Goal: Information Seeking & Learning: Learn about a topic

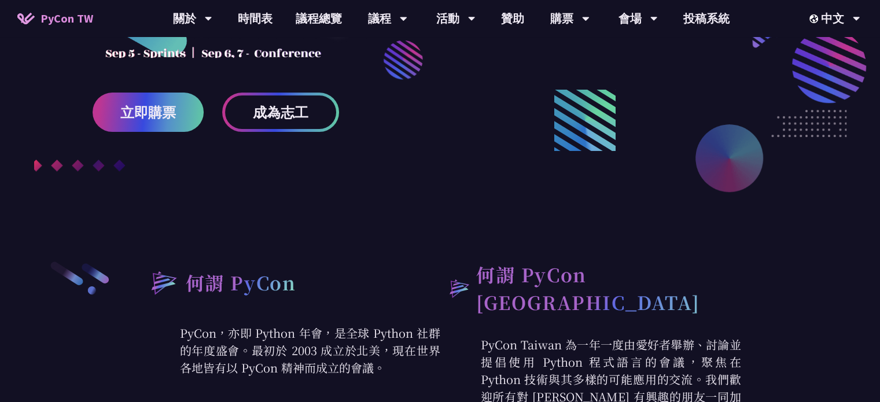
scroll to position [347, 0]
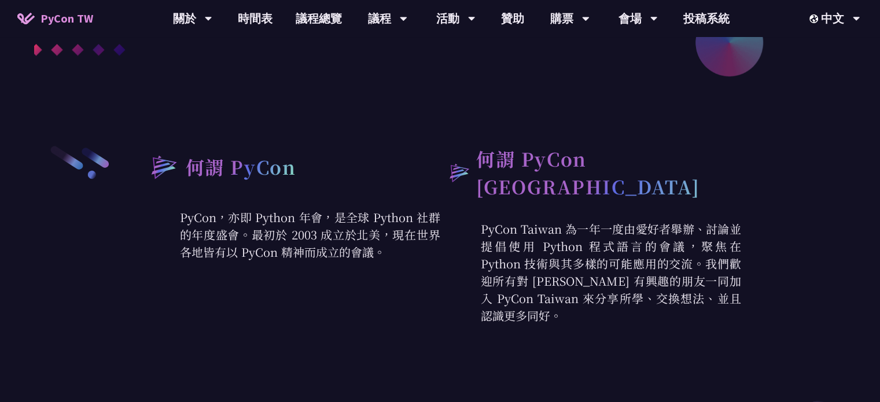
click at [395, 238] on p "PyCon，亦即 Python 年會，是全球 Python 社群的年度盛會。最初於 2003 成立於北美，現在世界各地皆有以 PyCon 精神而成立的會議。" at bounding box center [289, 235] width 301 height 52
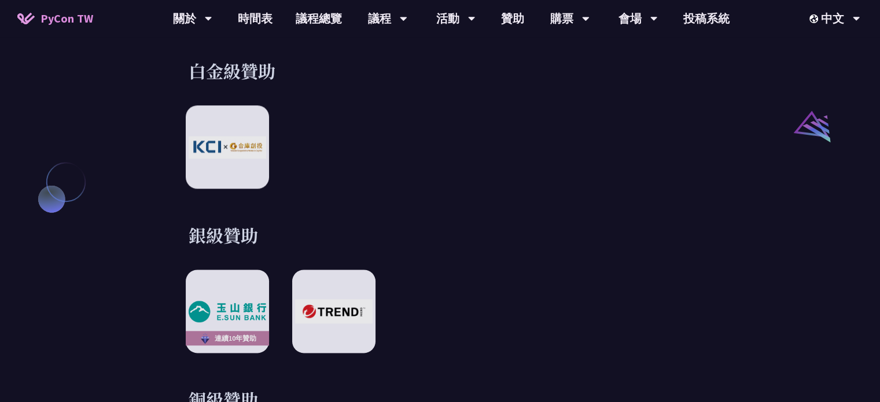
scroll to position [1504, 0]
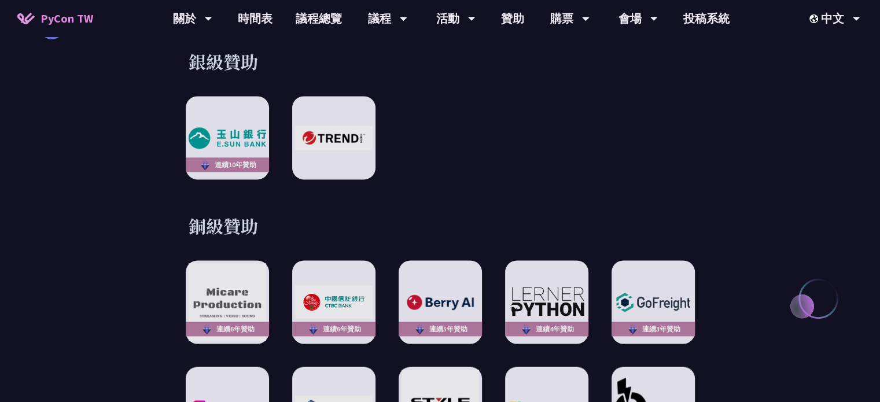
click at [803, 300] on div "何謂 PyCon PyCon，亦即 Python 年會，是全球 Python 社群的年度盛會。最初於 2003 成立於北美，現在世界各地皆有以 PyCon 精…" at bounding box center [440, 23] width 880 height 2186
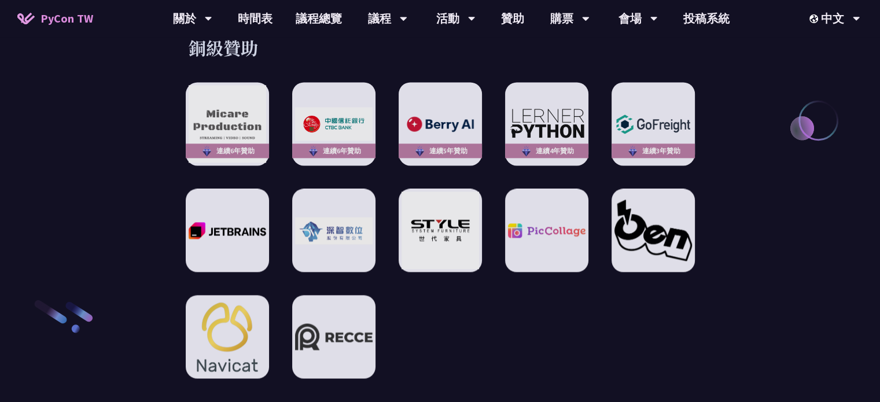
scroll to position [1735, 0]
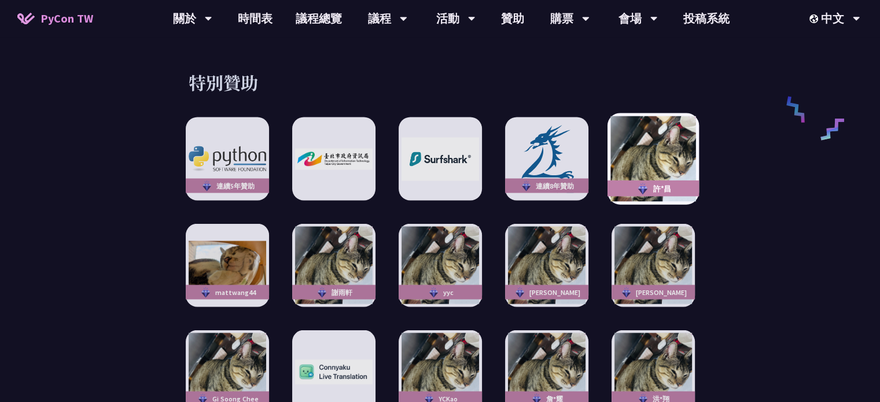
scroll to position [2198, 0]
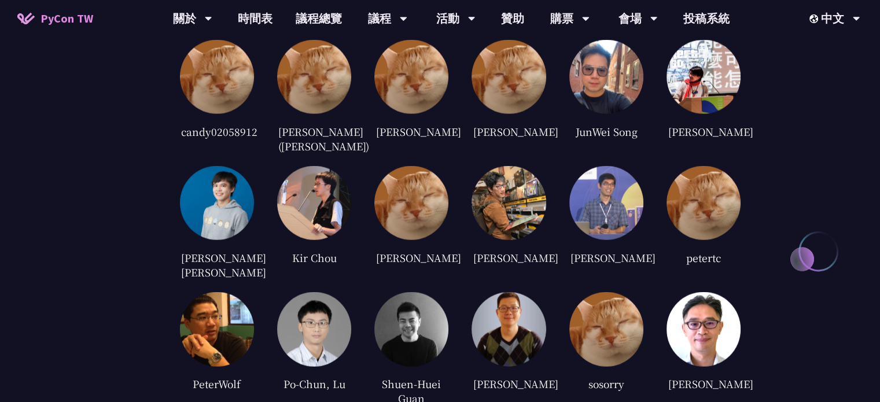
scroll to position [2777, 0]
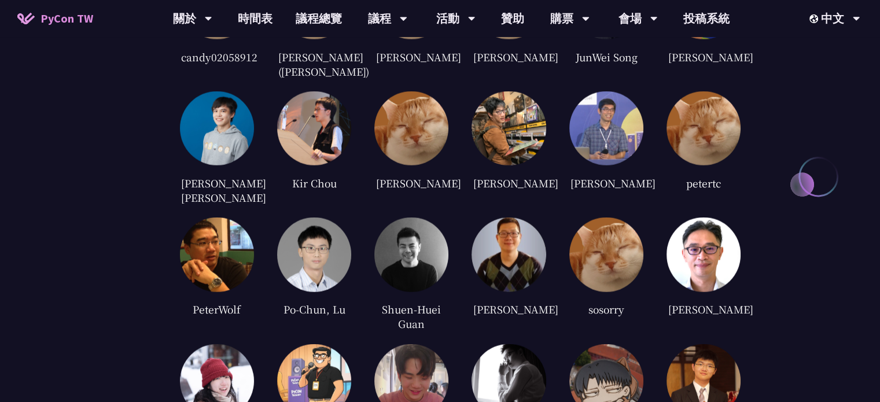
click at [823, 171] on div "審稿人員 candy02058912 [PERSON_NAME] ([PERSON_NAME]) [PERSON_NAME] [PERSON_NAME] Ju…" at bounding box center [440, 257] width 880 height 829
click at [46, 220] on div "審稿人員 candy02058912 [PERSON_NAME] ([PERSON_NAME]) [PERSON_NAME] [PERSON_NAME] Ju…" at bounding box center [440, 257] width 880 height 829
click at [50, 205] on div "審稿人員 candy02058912 [PERSON_NAME] ([PERSON_NAME]) [PERSON_NAME] [PERSON_NAME] Ju…" at bounding box center [440, 257] width 880 height 829
click at [795, 176] on div "審稿人員 candy02058912 [PERSON_NAME] ([PERSON_NAME]) [PERSON_NAME] [PERSON_NAME] Ju…" at bounding box center [440, 257] width 880 height 829
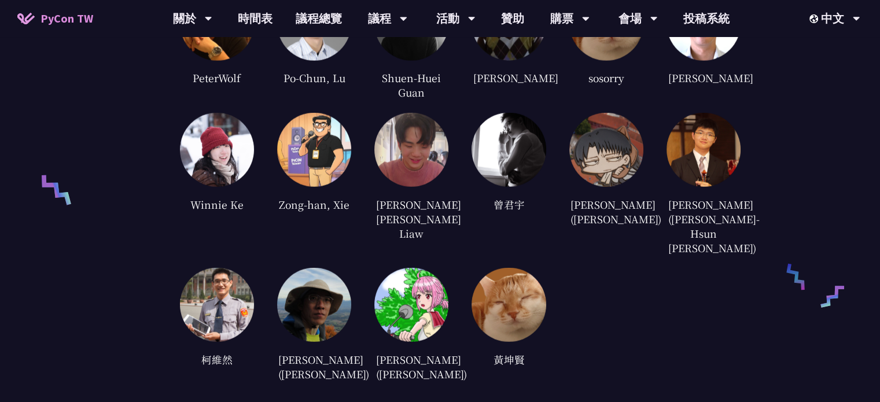
click at [716, 268] on div "candy02058912 [PERSON_NAME] ([PERSON_NAME]) [PERSON_NAME] [PERSON_NAME] JunWei …" at bounding box center [460, 58] width 561 height 649
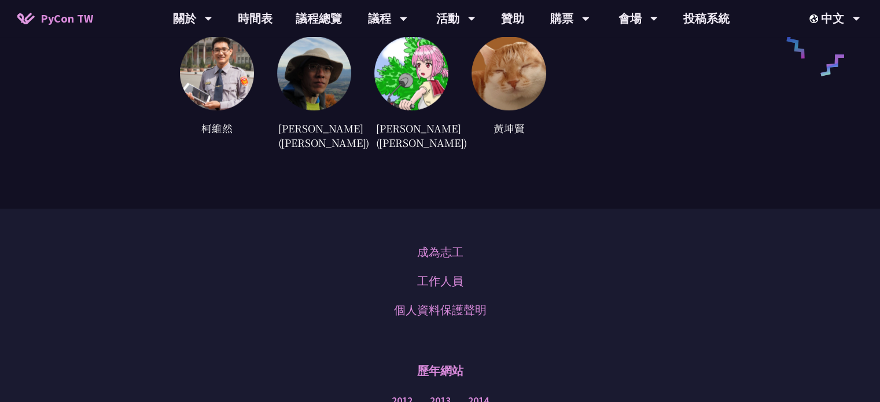
scroll to position [3355, 0]
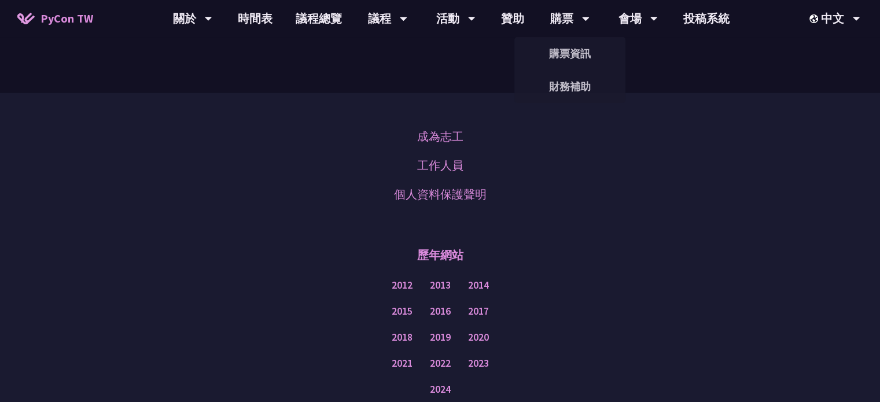
click at [599, 238] on div "歷年網站" at bounding box center [440, 255] width 822 height 35
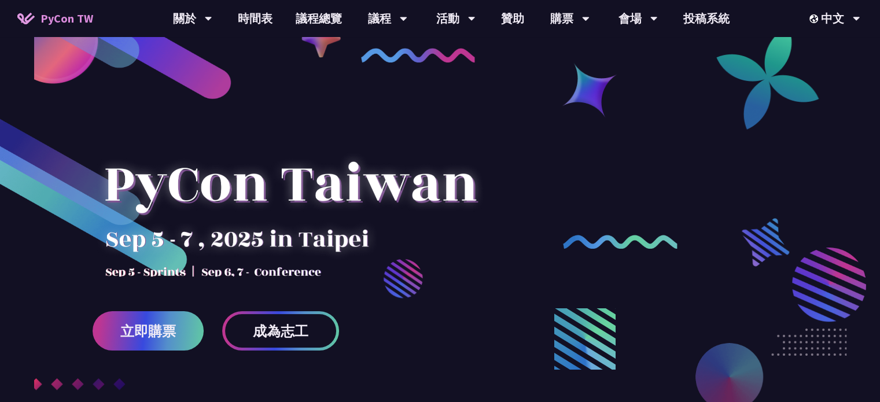
scroll to position [0, 0]
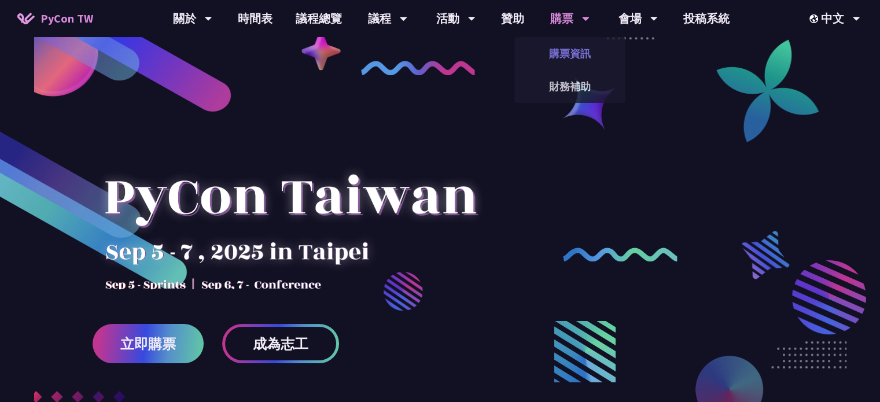
click at [572, 43] on link "購票資訊" at bounding box center [569, 53] width 111 height 27
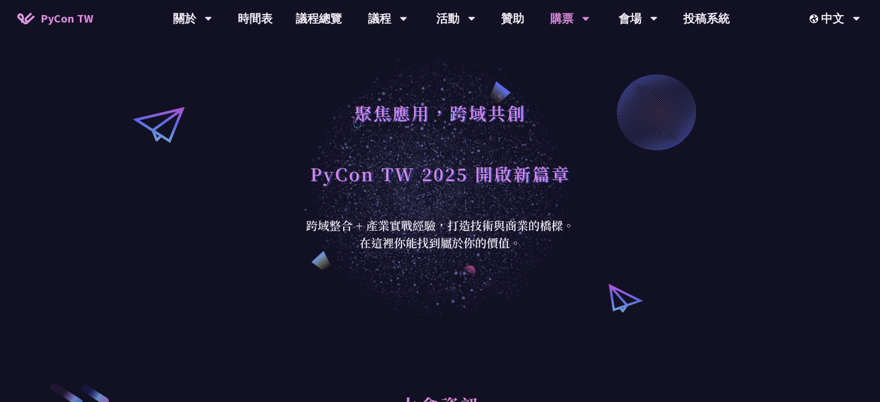
click at [676, 106] on div "聚焦應用，跨域共創 PyCon TW 2025 開啟新篇章 跨域整合 + 產業實戰經驗，打造技術與商業的橋樑。 在這裡你能找到屬於你的價值。" at bounding box center [440, 162] width 880 height 324
click at [708, 154] on div "聚焦應用，跨域共創 PyCon TW 2025 開啟新篇章 跨域整合 + 產業實戰經驗，打造技術與商業的橋樑。 在這裡你能找到屬於你的價值。" at bounding box center [440, 162] width 880 height 324
click at [667, 115] on div "聚焦應用，跨域共創 PyCon TW 2025 開啟新篇章 跨域整合 + 產業實戰經驗，打造技術與商業的橋樑。 在這裡你能找到屬於你的價值。" at bounding box center [440, 162] width 880 height 324
click at [667, 255] on div "聚焦應用，跨域共創 PyCon TW 2025 開啟新篇章 跨域整合 + 產業實戰經驗，打造技術與商業的橋樑。 在這裡你能找到屬於你的價值。" at bounding box center [440, 162] width 880 height 324
click at [606, 297] on div "聚焦應用，跨域共創 PyCon TW 2025 開啟新篇章 跨域整合 + 產業實戰經驗，打造技術與商業的橋樑。 在這裡你能找到屬於你的價值。" at bounding box center [440, 162] width 880 height 324
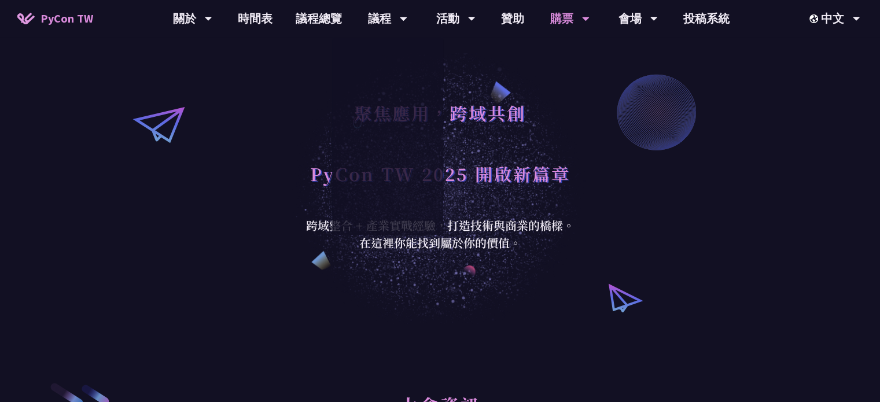
click at [191, 126] on div "聚焦應用，跨域共創 PyCon TW 2025 開啟新篇章 跨域整合 + 產業實戰經驗，打造技術與商業的橋樑。 在這裡你能找到屬於你的價值。" at bounding box center [440, 162] width 880 height 324
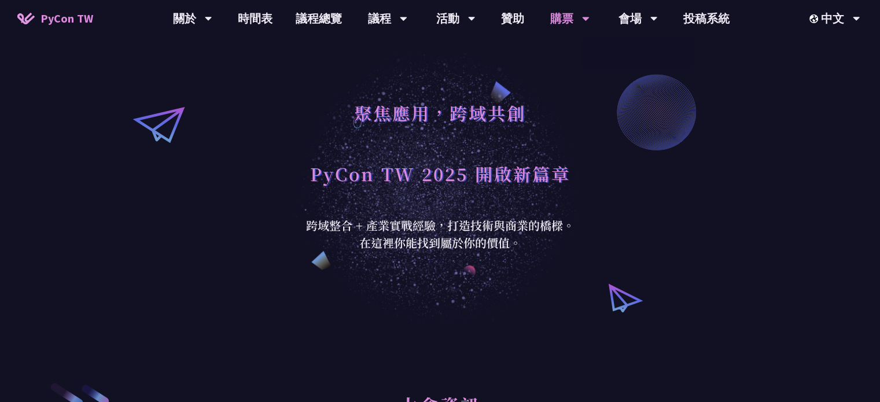
click at [742, 112] on div "聚焦應用，跨域共創 PyCon TW 2025 開啟新篇章 跨域整合 + 產業實戰經驗，打造技術與商業的橋樑。 在這裡你能找到屬於你的價值。" at bounding box center [440, 162] width 880 height 324
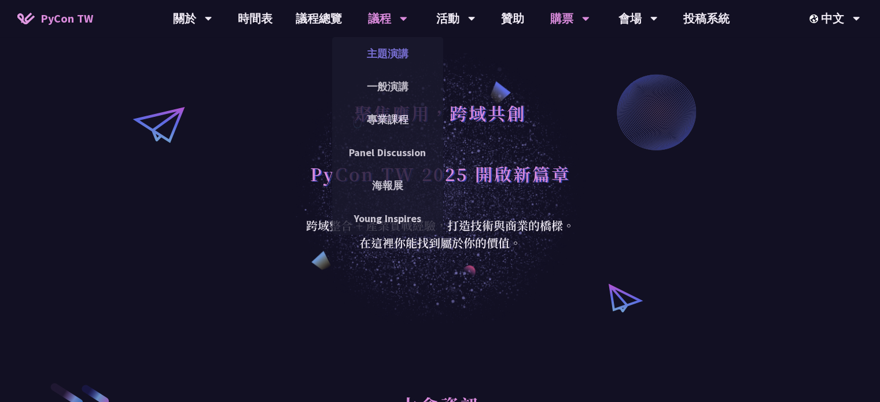
click at [390, 56] on link "主題演講" at bounding box center [387, 53] width 111 height 27
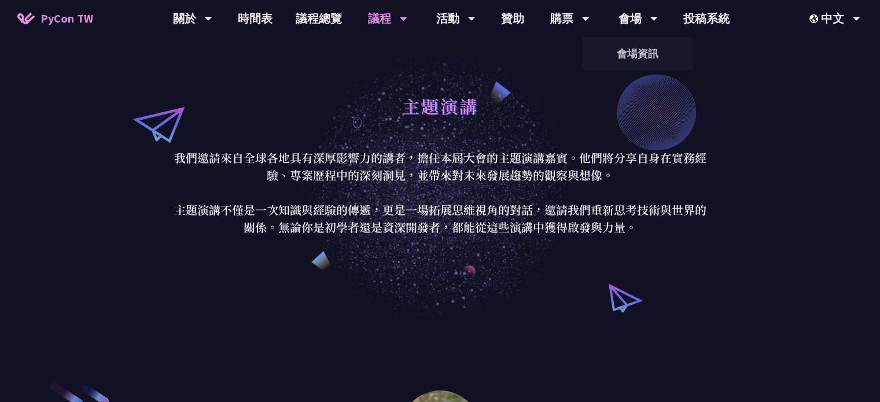
click at [617, 303] on div "主題演講 我們邀請來自全球各地具有深厚影響力的講者，擔任本屆大會的主題演講嘉賓。他們將分享自身在實務經驗、專案歷程中的深刻洞見，並帶來對未來發展趨勢的觀察與想…" at bounding box center [440, 162] width 880 height 324
click at [752, 180] on div "主題演講 我們邀請來自全球各地具有深厚影響力的講者，擔任本屆大會的主題演講嘉賓。他們將分享自身在實務經驗、專案歷程中的深刻洞見，並帶來對未來發展趨勢的觀察與想…" at bounding box center [440, 162] width 880 height 324
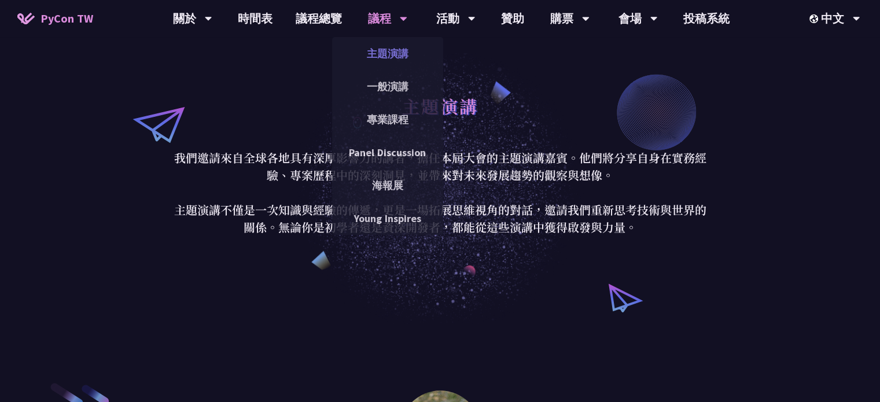
click at [357, 43] on link "主題演講" at bounding box center [387, 53] width 111 height 27
